Goal: Transaction & Acquisition: Purchase product/service

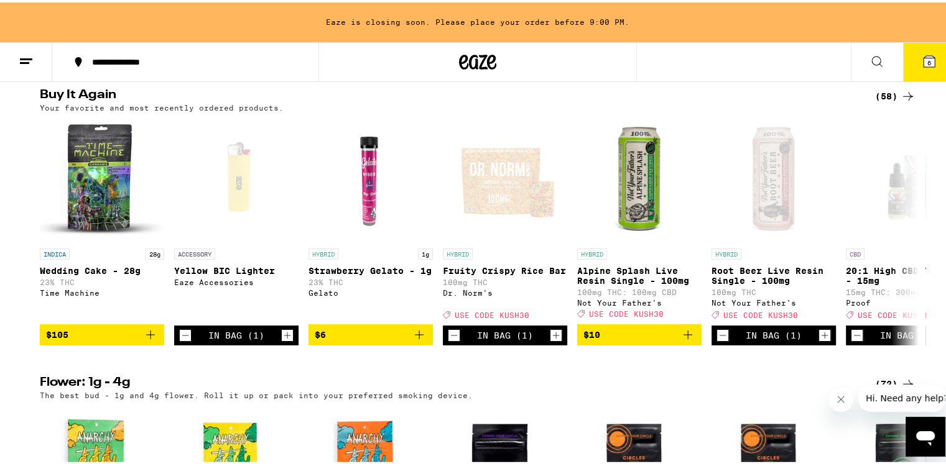
click at [927, 57] on span "6" at bounding box center [929, 60] width 4 height 7
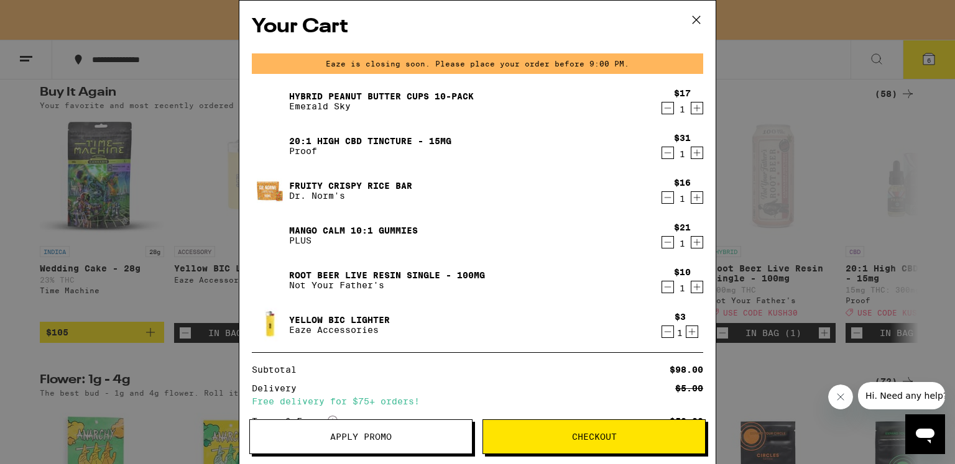
click at [662, 244] on icon "Decrement" at bounding box center [667, 242] width 11 height 15
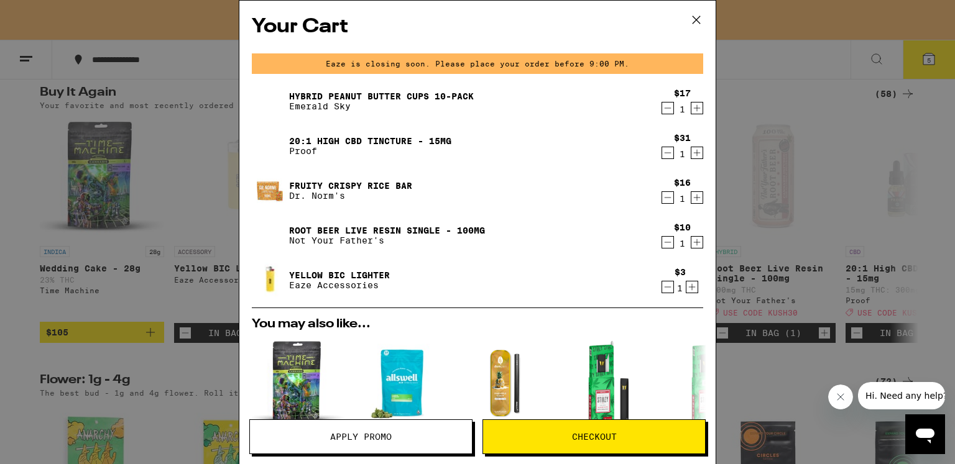
click at [662, 109] on icon "Decrement" at bounding box center [667, 108] width 11 height 15
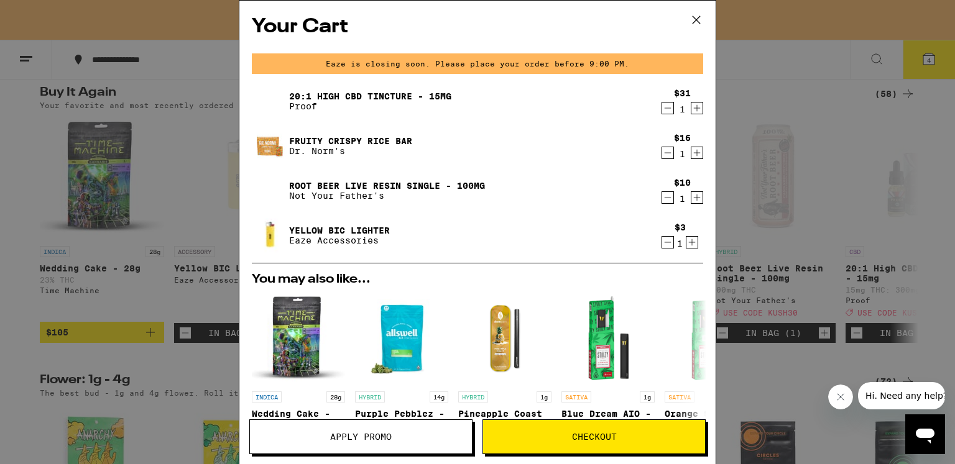
click at [372, 445] on button "Apply Promo" at bounding box center [360, 437] width 223 height 35
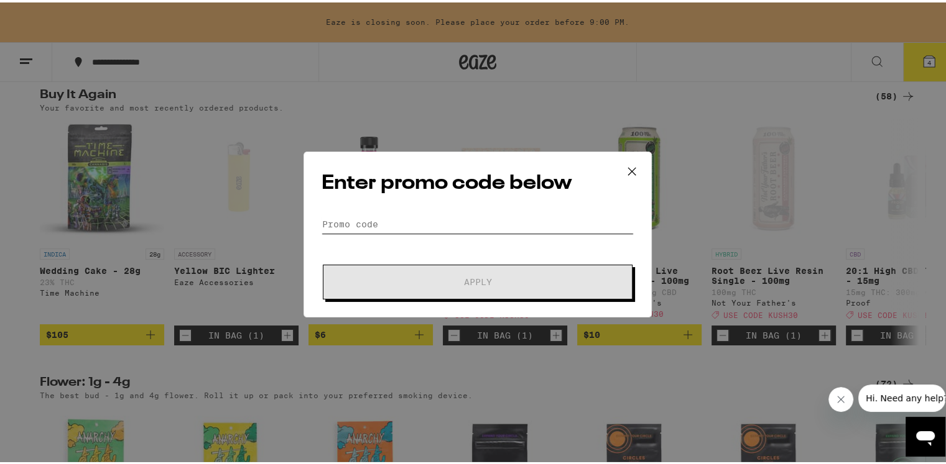
drag, startPoint x: 416, startPoint y: 218, endPoint x: 426, endPoint y: 210, distance: 12.8
click at [417, 217] on input "Promo Code" at bounding box center [477, 222] width 312 height 19
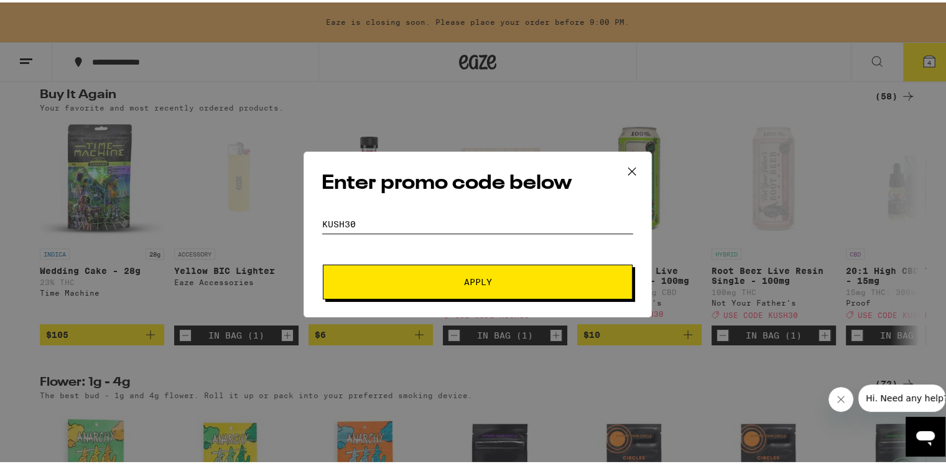
type input "kush30"
click at [466, 280] on span "Apply" at bounding box center [478, 279] width 28 height 9
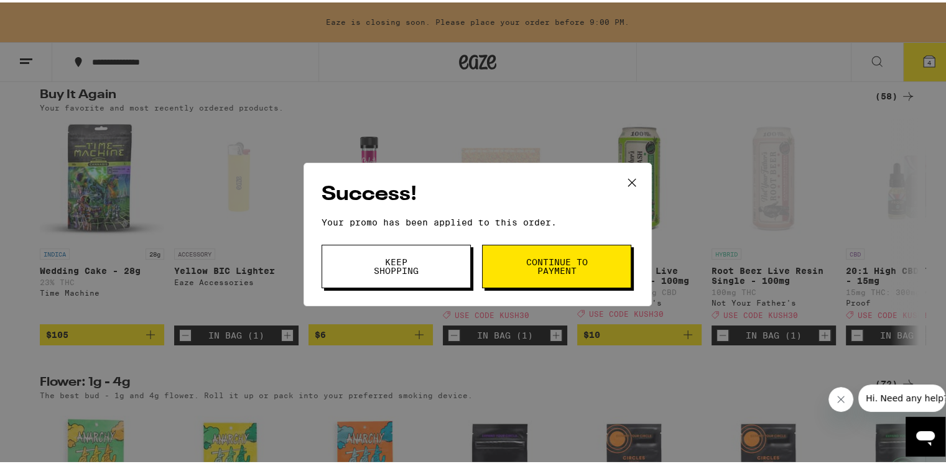
click at [527, 270] on span "Continue to payment" at bounding box center [556, 264] width 63 height 17
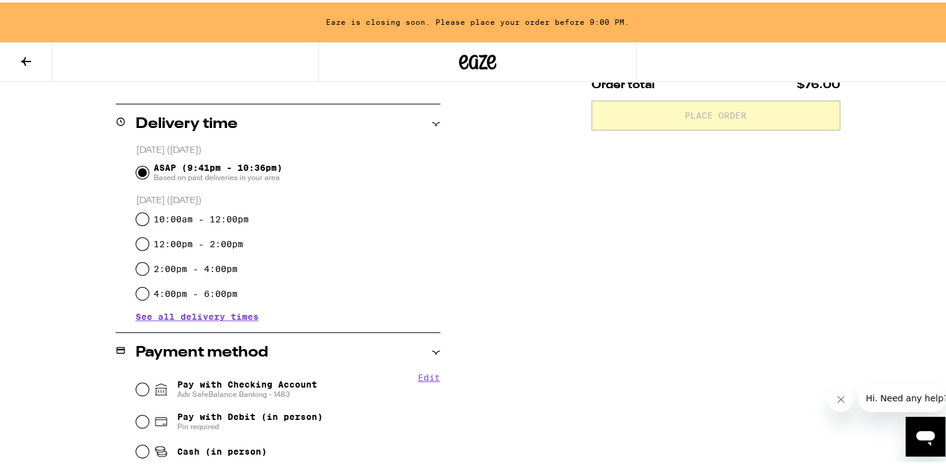
scroll to position [311, 0]
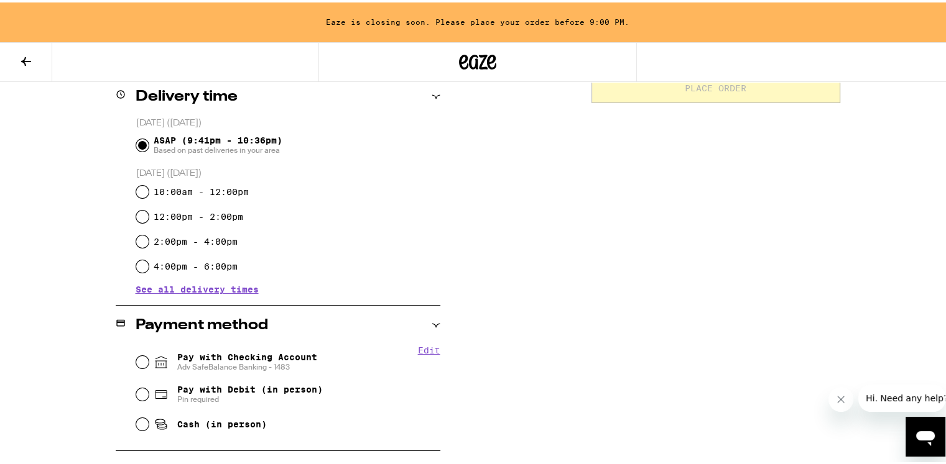
click at [240, 360] on span "Pay with Checking Account Adv SafeBalance Banking - 1483" at bounding box center [247, 360] width 140 height 20
click at [149, 360] on input "Pay with Checking Account Adv SafeBalance Banking - 1483" at bounding box center [142, 360] width 12 height 12
radio input "true"
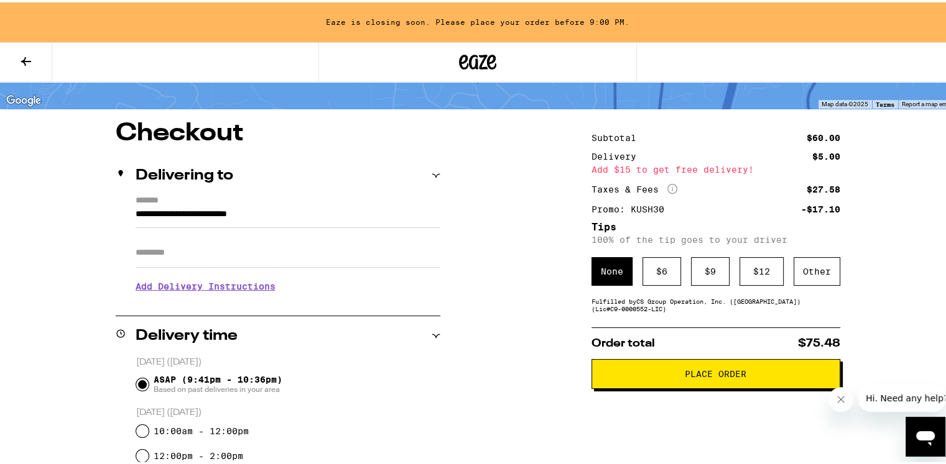
scroll to position [0, 0]
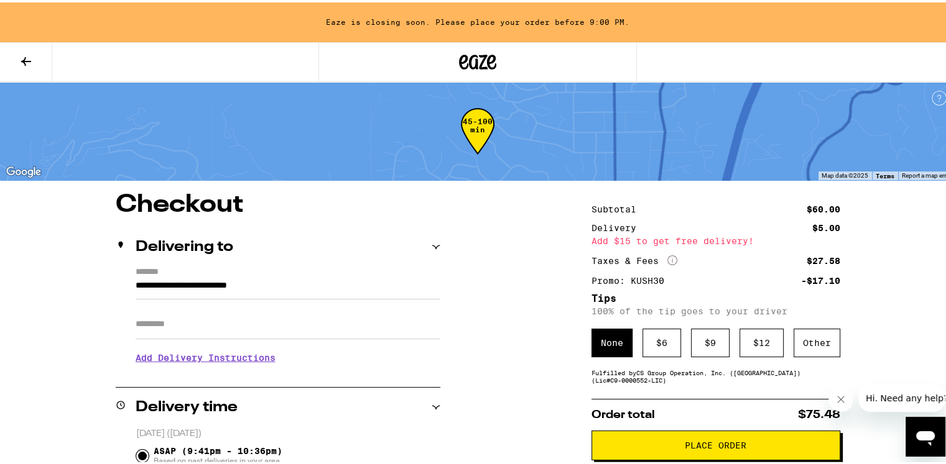
click at [21, 54] on icon at bounding box center [26, 59] width 15 height 15
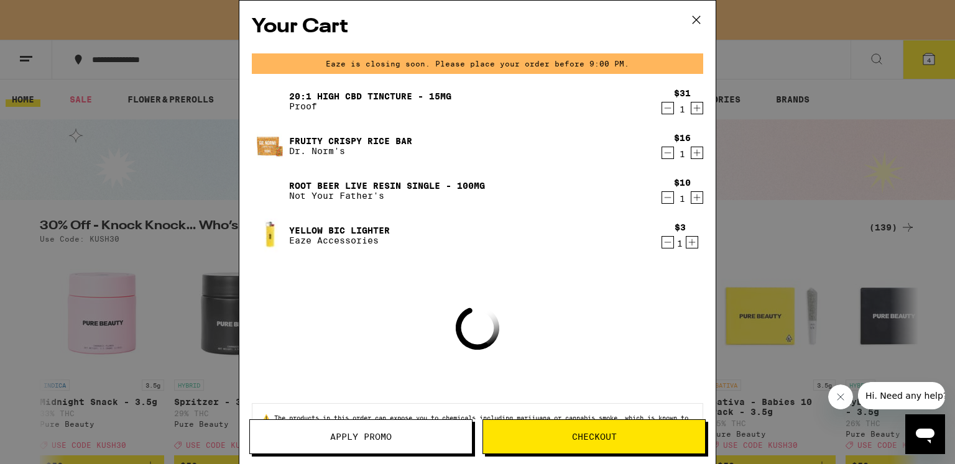
click at [696, 196] on div "Your Cart Eaze is closing soon. Please place your order before 9:00 PM. 20:1 Hi…" at bounding box center [477, 214] width 476 height 427
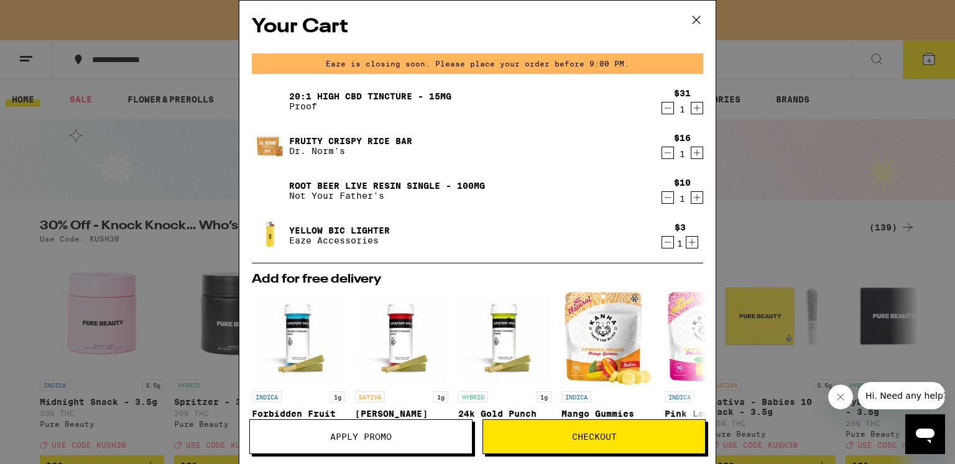
click at [691, 199] on icon "Increment" at bounding box center [696, 197] width 11 height 15
click at [615, 440] on span "Checkout" at bounding box center [594, 437] width 45 height 9
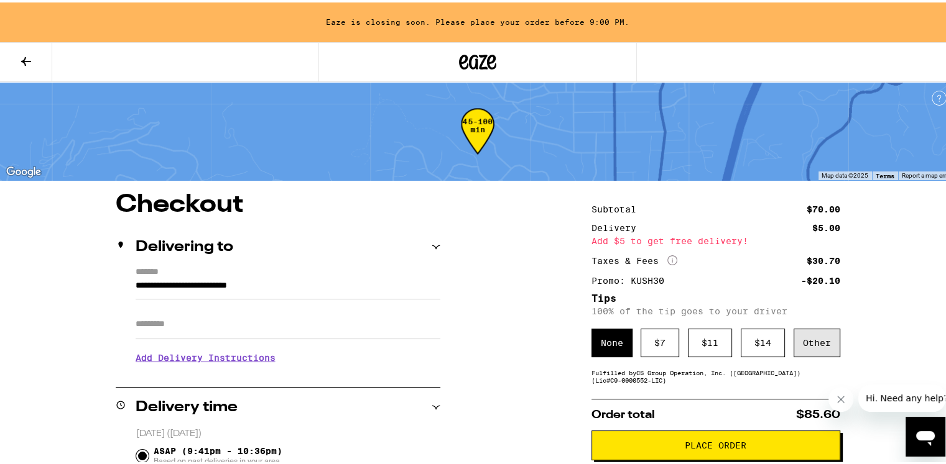
click at [802, 344] on div "Other" at bounding box center [816, 340] width 47 height 29
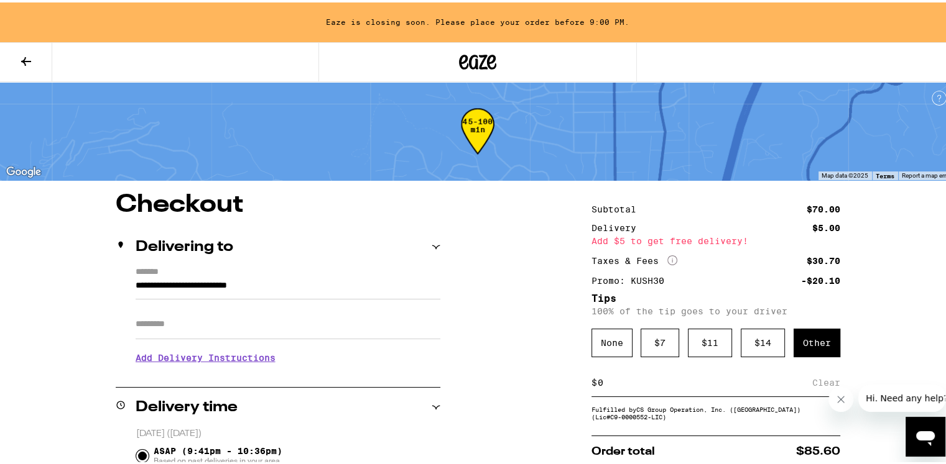
click at [617, 384] on input at bounding box center [704, 380] width 215 height 11
type input "10"
click at [716, 346] on div "$ 11" at bounding box center [710, 340] width 44 height 29
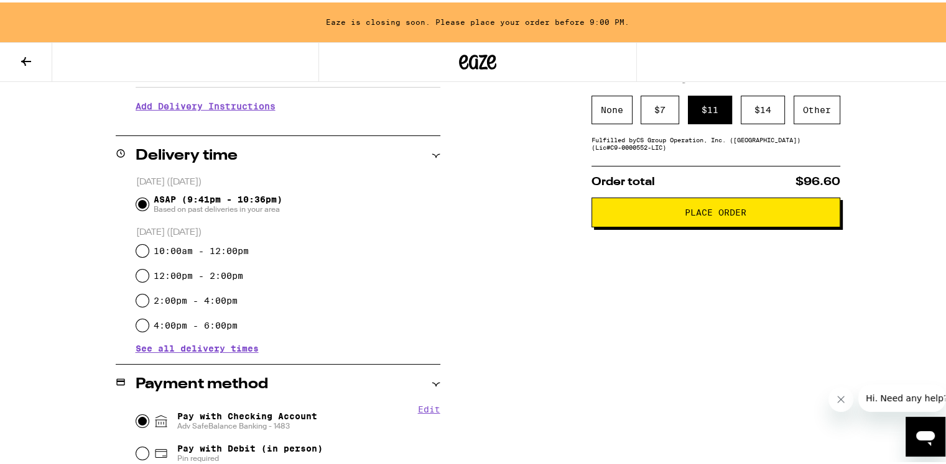
scroll to position [124, 0]
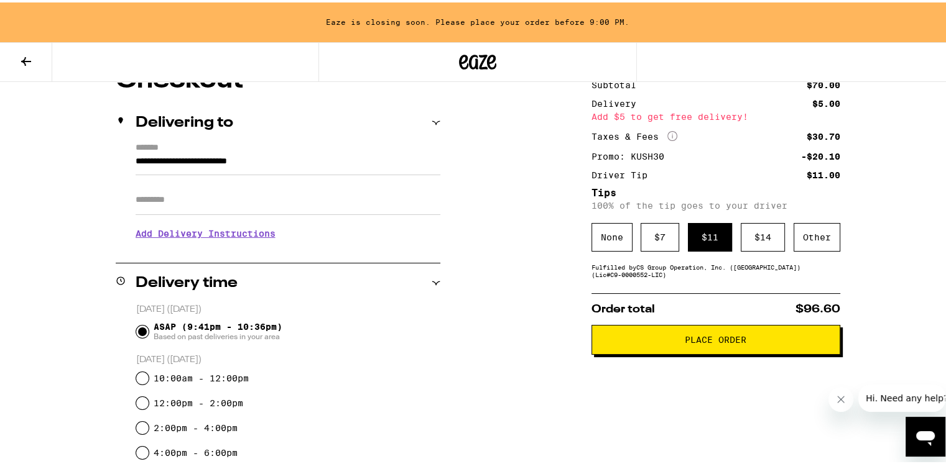
click at [240, 237] on h3 "Add Delivery Instructions" at bounding box center [288, 231] width 305 height 29
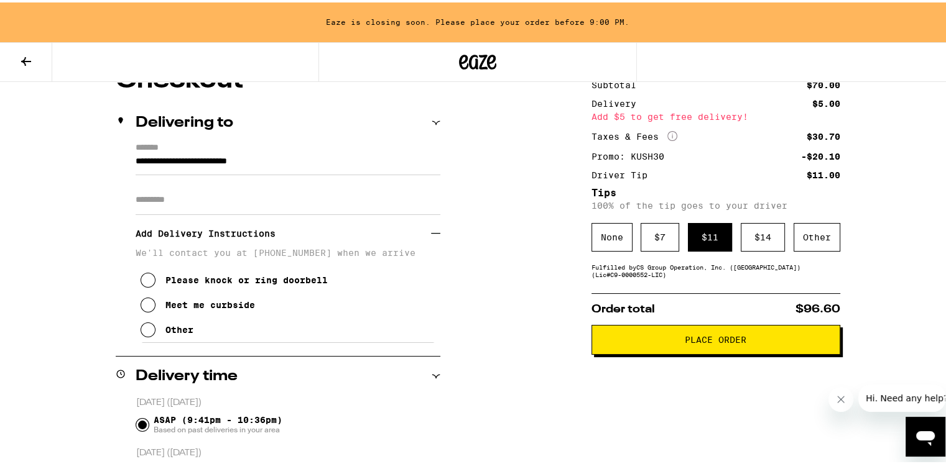
click at [214, 306] on div "Meet me curbside" at bounding box center [210, 303] width 90 height 10
click at [718, 339] on span "Place Order" at bounding box center [716, 337] width 62 height 9
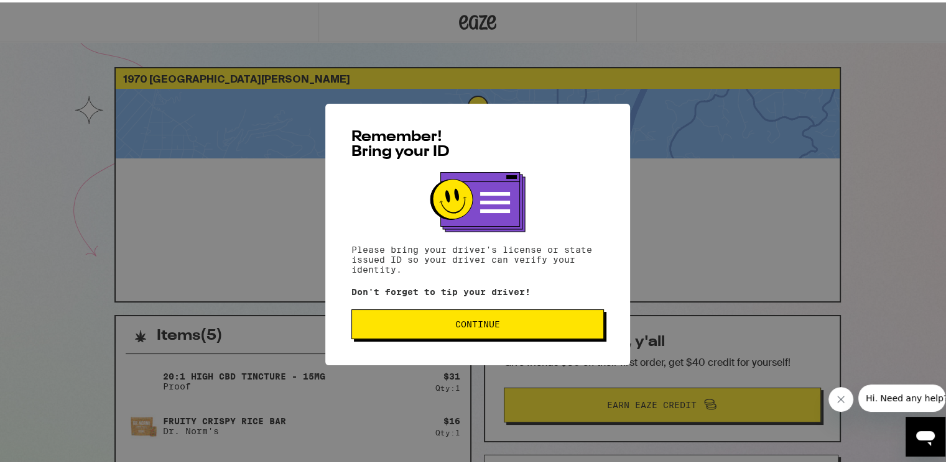
click at [464, 322] on span "Continue" at bounding box center [477, 322] width 45 height 9
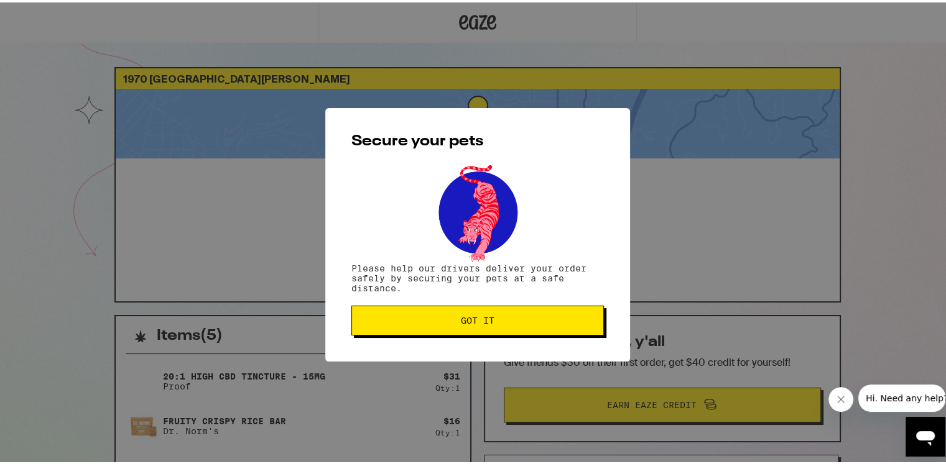
click at [475, 327] on button "Got it" at bounding box center [477, 318] width 252 height 30
